Goal: Task Accomplishment & Management: Use online tool/utility

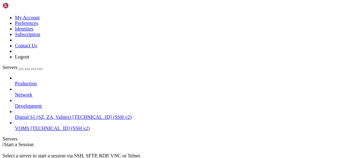
click at [72, 114] on span "[TECHNICAL_ID] (SSH v2)" at bounding box center [101, 116] width 59 height 5
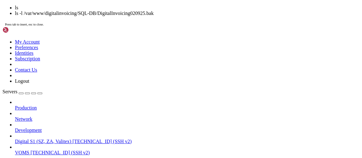
scroll to position [90, 0]
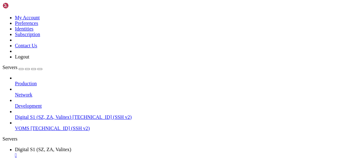
type input "/"
paste input "/var/www/digitalinvoicing"
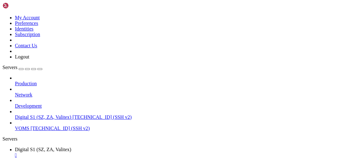
type input "var/www/digitalinvoicing"
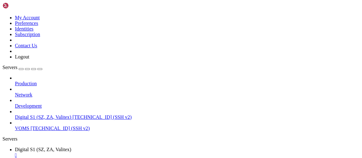
paste input "/var/www/digitalinvoicing"
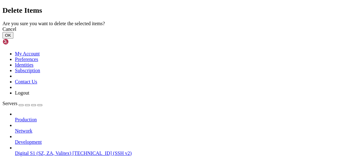
click at [13, 39] on button "OK" at bounding box center [7, 35] width 11 height 7
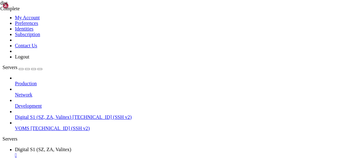
click at [112, 147] on link "Digital S1 (SZ, ZA, Valitex) " at bounding box center [187, 152] width 344 height 11
click at [71, 158] on span "Digital S1 (SZ, ZA, Valitex)" at bounding box center [43, 160] width 56 height 5
click at [62, 35] on div "with-out-ip-digital-invoice-v1.data-access.js.map" at bounding box center [31, 33] width 62 height 6
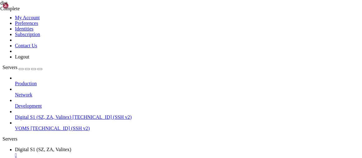
type input "/var/www/digitalinvoicing/src/database"
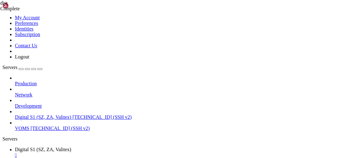
drag, startPoint x: 92, startPoint y: 109, endPoint x: 149, endPoint y: 154, distance: 72.6
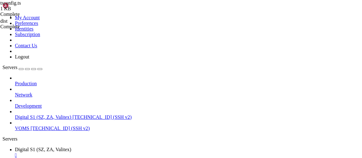
type textarea "};"
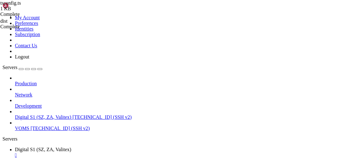
type input "/var/www/digitalinvoicing"
click at [100, 147] on link "Digital S1 (SZ, ZA, Valitex) " at bounding box center [187, 152] width 344 height 11
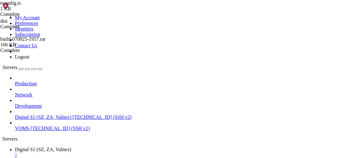
scroll to position [6737, 0]
click at [71, 147] on span "Digital S1 (SZ, ZA, Valitex)" at bounding box center [43, 149] width 56 height 5
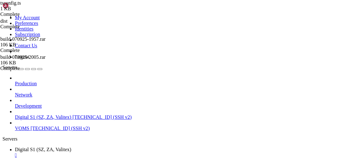
click at [285, 147] on ul "Digital S1 (SZ, ZA, Valitex)  Digital S1 (SZ, ZA, Valitex) " at bounding box center [180, 158] width 357 height 22
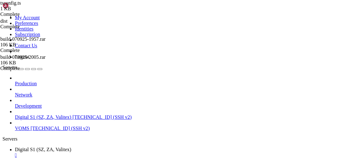
scroll to position [36999, 0]
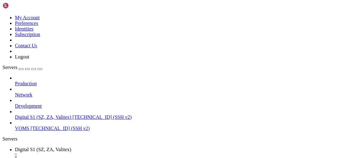
click at [130, 152] on div "" at bounding box center [187, 155] width 344 height 6
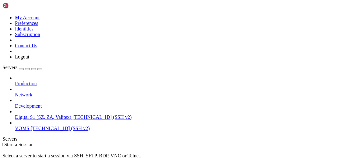
click at [31, 114] on link "Digital S1 (SZ, ZA, Valitex) [TECHNICAL_ID] (SSH v2)" at bounding box center [187, 117] width 344 height 6
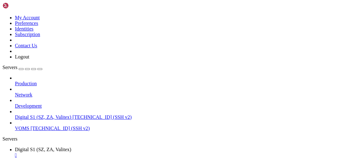
scroll to position [143, 0]
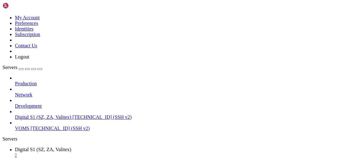
type input "/var/www/digitalinvoicing"
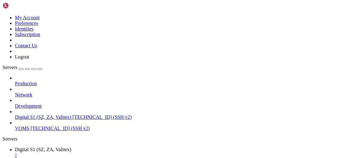
scroll to position [311, 0]
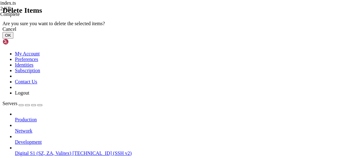
click at [13, 39] on button "OK" at bounding box center [7, 35] width 11 height 7
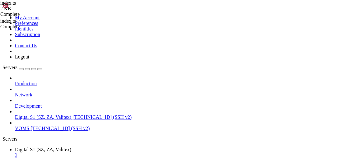
scroll to position [0, 0]
click at [71, 147] on span "Digital S1 (SZ, ZA, Valitex)" at bounding box center [43, 149] width 56 height 5
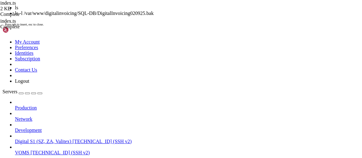
scroll to position [311, 0]
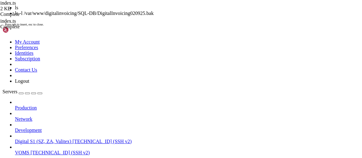
scroll to position [348, 0]
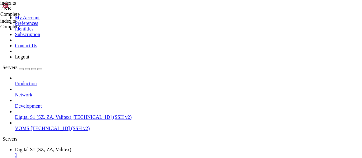
click at [71, 158] on span "Digital S1 (SZ, ZA, Valitex)" at bounding box center [43, 160] width 56 height 5
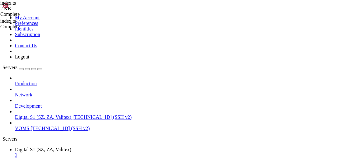
type textarea "]"
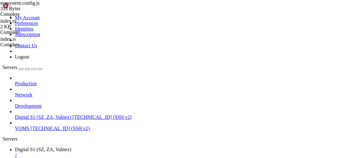
click at [361, 133] on div "index.ts 2 KB Complete index.ts Complete ecosystem.config.js 333 Bytes Complete" at bounding box center [181, 79] width 362 height 158
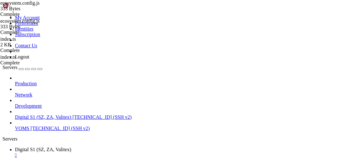
type textarea "] };"
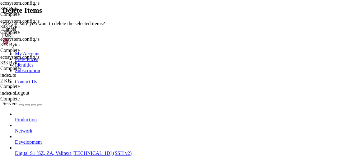
click at [13, 39] on button "OK" at bounding box center [7, 35] width 11 height 7
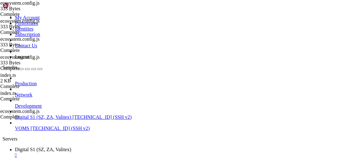
click at [71, 147] on span "Digital S1 (SZ, ZA, Valitex)" at bounding box center [43, 149] width 56 height 5
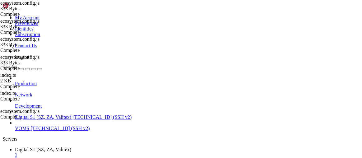
drag, startPoint x: 7, startPoint y: 308, endPoint x: 89, endPoint y: 331, distance: 85.2
drag, startPoint x: 9, startPoint y: 283, endPoint x: 108, endPoint y: 329, distance: 109.0
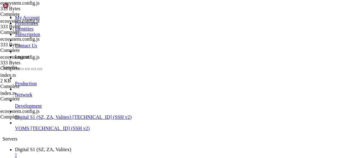
drag, startPoint x: 137, startPoint y: 310, endPoint x: 177, endPoint y: 332, distance: 45.8
drag, startPoint x: 9, startPoint y: 303, endPoint x: 101, endPoint y: 335, distance: 97.2
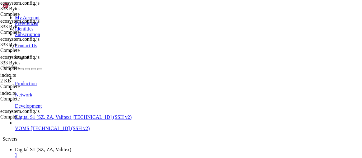
click at [71, 147] on span "Digital S1 (SZ, ZA, Valitex)" at bounding box center [43, 149] width 56 height 5
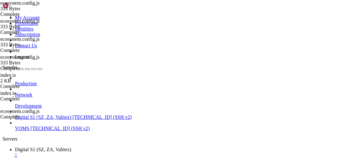
scroll to position [1268, 0]
drag, startPoint x: 256, startPoint y: 380, endPoint x: 6, endPoint y: 374, distance: 249.7
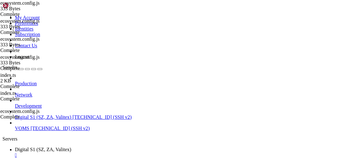
click at [71, 147] on span "Digital S1 (SZ, ZA, Valitex)" at bounding box center [43, 149] width 56 height 5
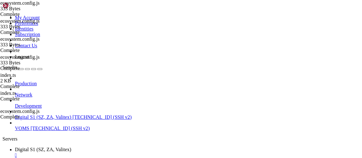
scroll to position [1368, 0]
drag, startPoint x: 4, startPoint y: 373, endPoint x: 47, endPoint y: 379, distance: 43.0
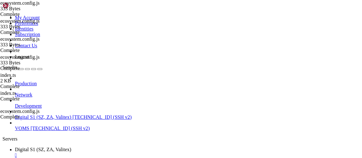
drag, startPoint x: 168, startPoint y: 381, endPoint x: 78, endPoint y: 365, distance: 91.7
